Goal: Task Accomplishment & Management: Manage account settings

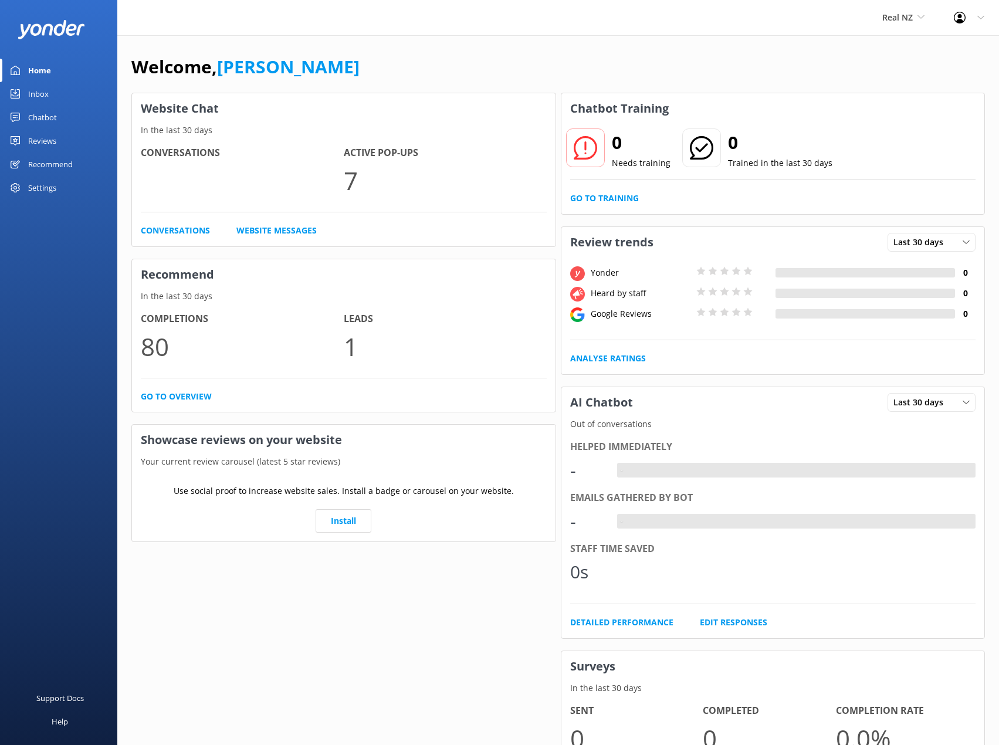
click at [42, 98] on div "Inbox" at bounding box center [38, 93] width 21 height 23
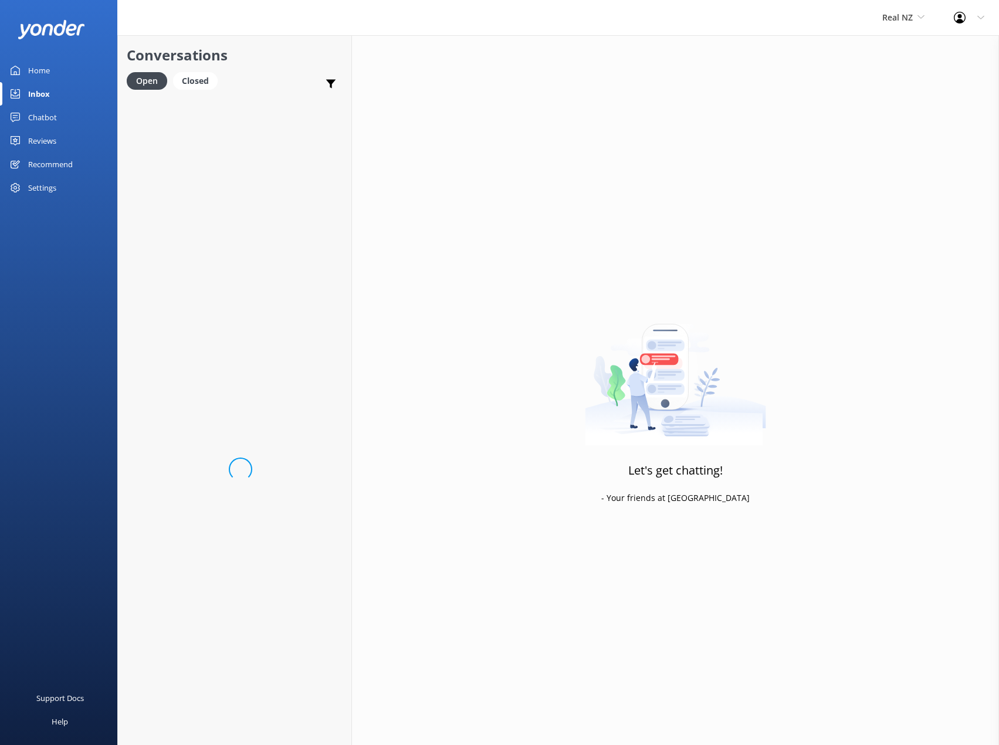
click at [42, 123] on div "Chatbot" at bounding box center [42, 117] width 29 height 23
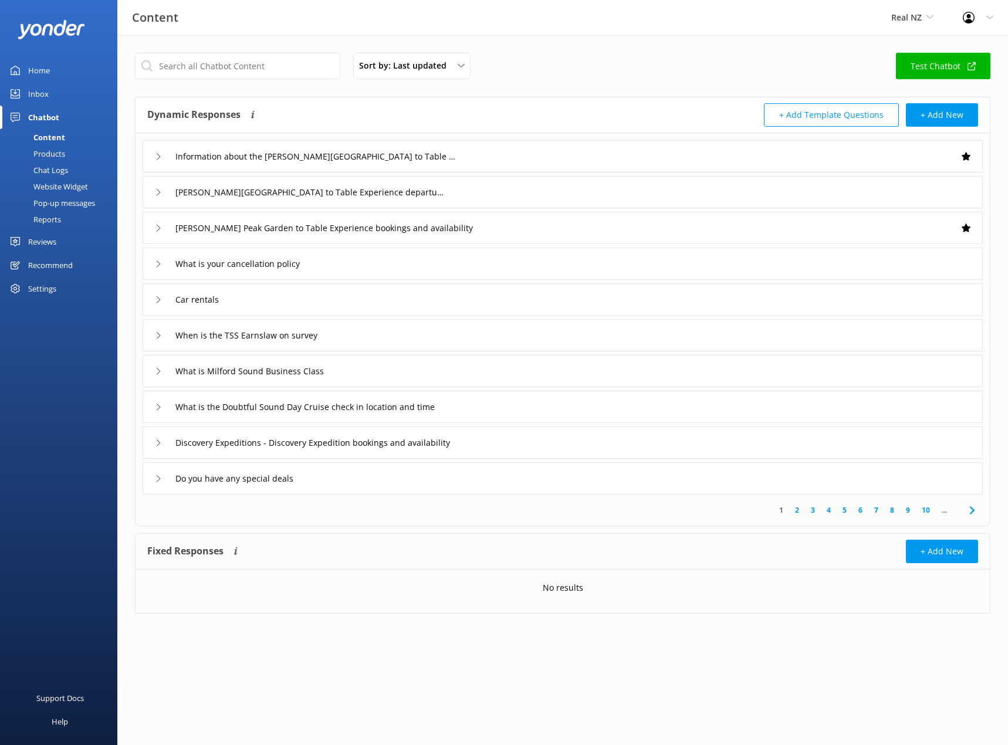
click at [50, 185] on div "Website Widget" at bounding box center [47, 186] width 81 height 16
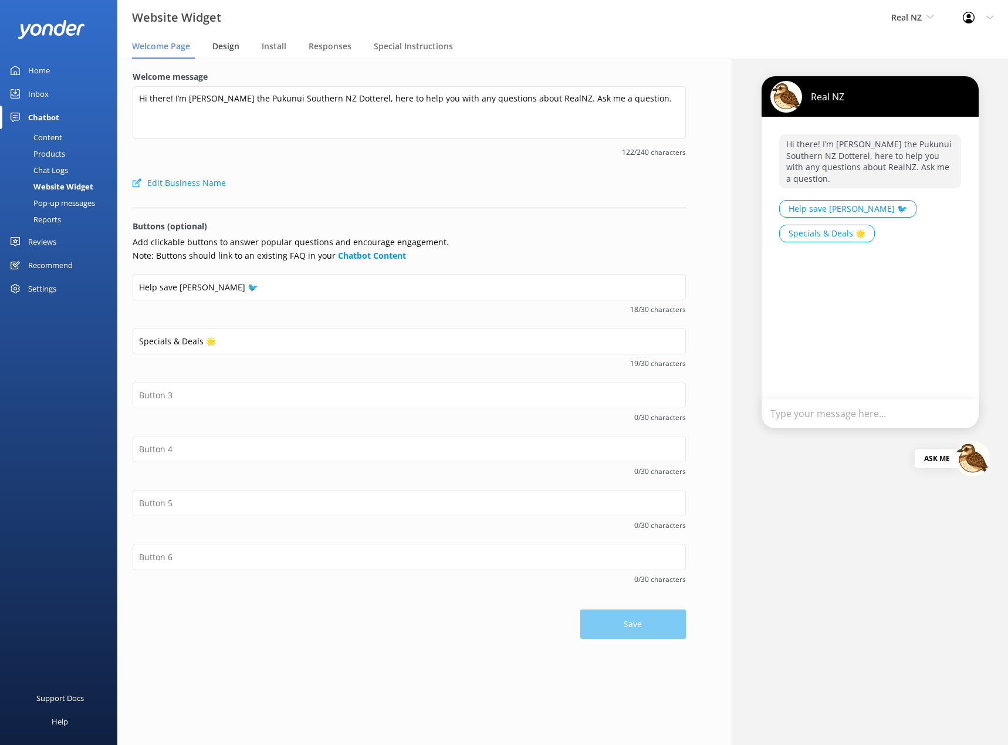
click at [232, 48] on span "Design" at bounding box center [225, 46] width 27 height 12
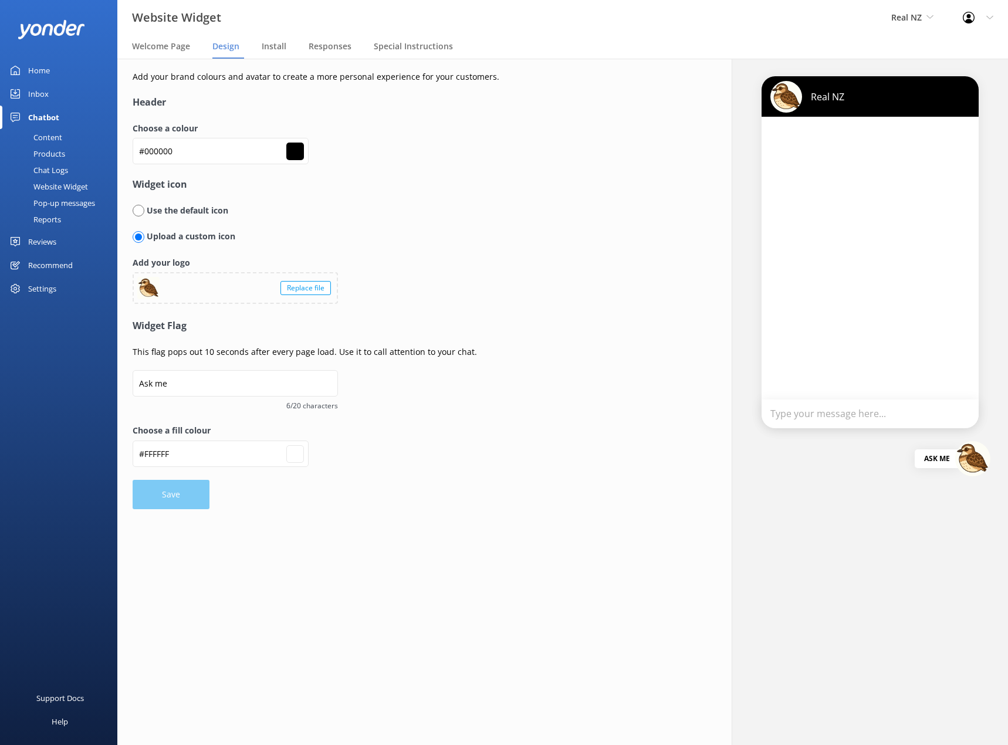
click at [780, 86] on img at bounding box center [786, 97] width 32 height 32
